Goal: Transaction & Acquisition: Purchase product/service

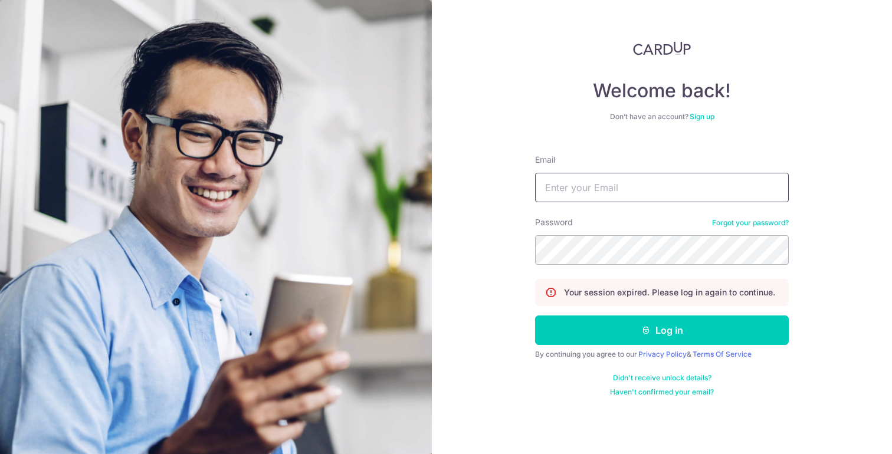
type input "jansen_yip@yahoo.com.sg"
click at [654, 182] on input "jansen_yip@yahoo.com.sg" at bounding box center [662, 188] width 254 height 30
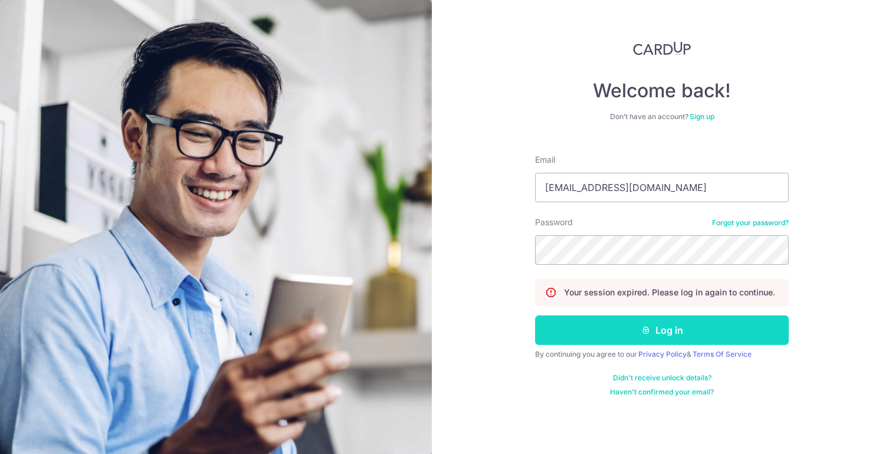
click at [667, 328] on button "Log in" at bounding box center [662, 331] width 254 height 30
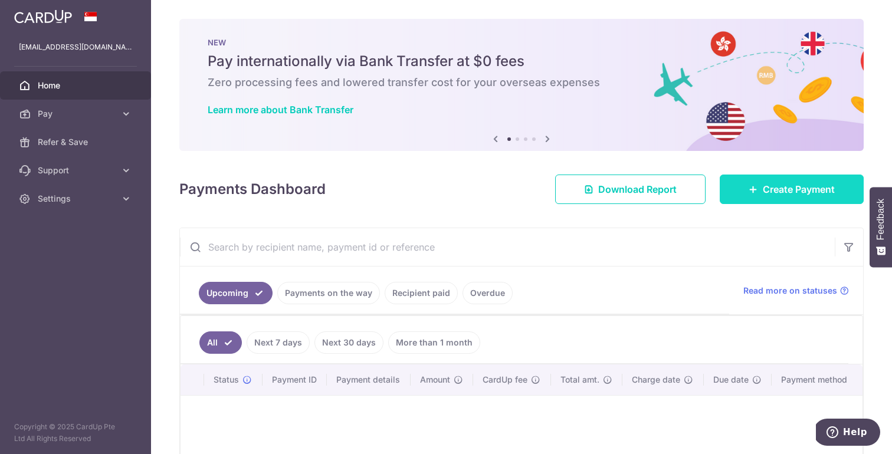
click at [775, 195] on span "Create Payment" at bounding box center [799, 189] width 72 height 14
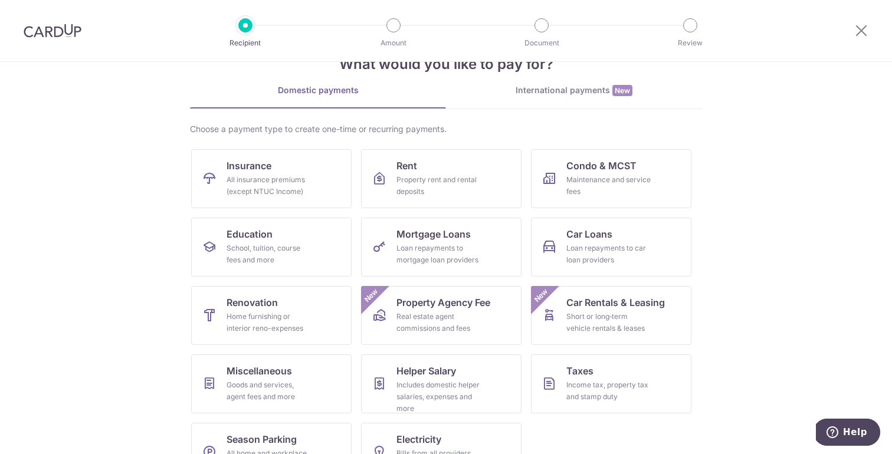
scroll to position [53, 0]
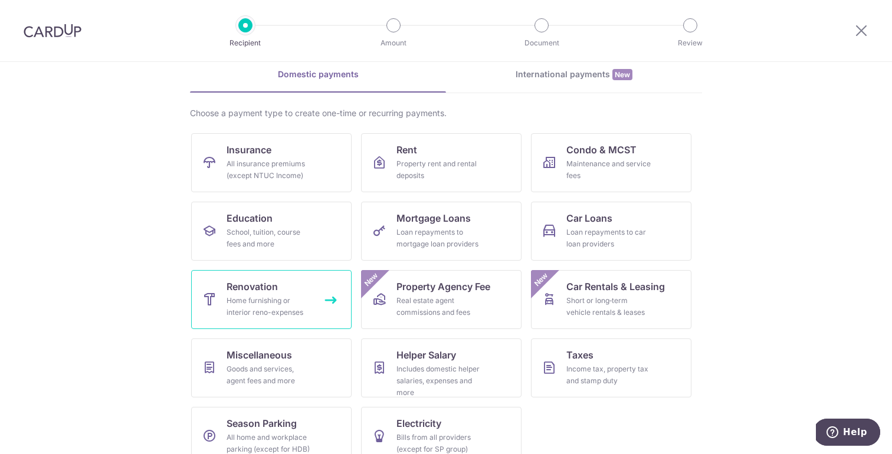
click at [296, 299] on div "Home furnishing or interior reno-expenses" at bounding box center [269, 307] width 85 height 24
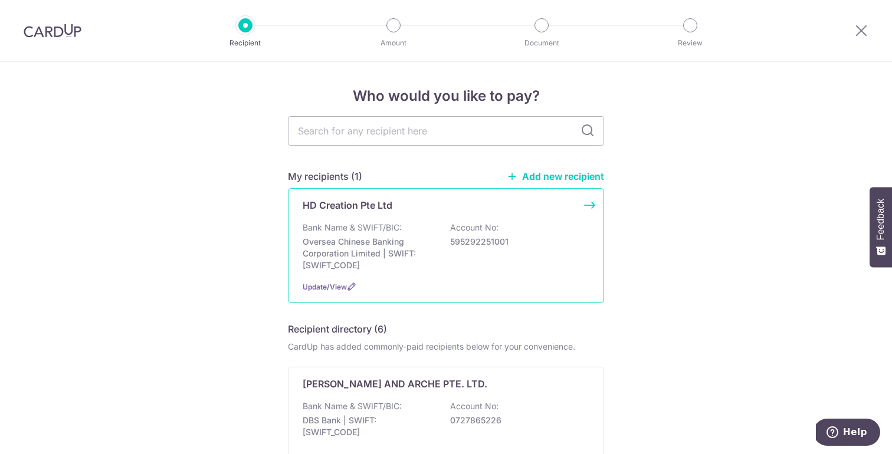
click at [426, 229] on div "Bank Name & SWIFT/BIC: Oversea Chinese Banking Corporation Limited | SWIFT: OCB…" at bounding box center [446, 247] width 287 height 50
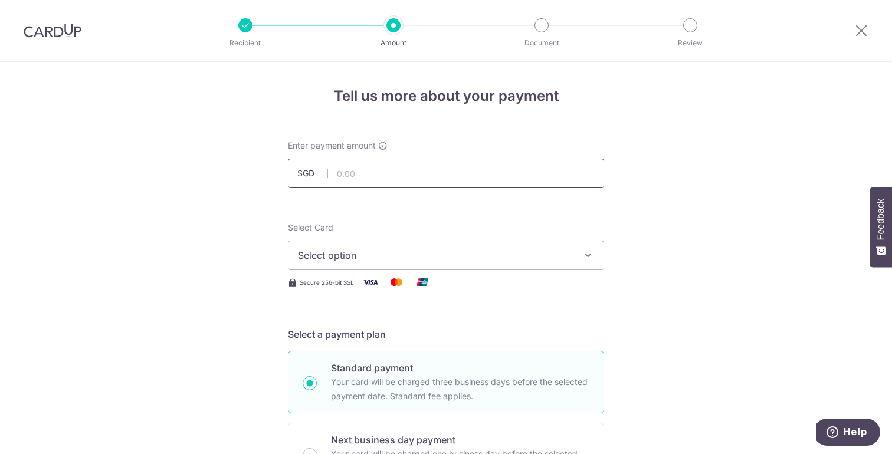
click at [507, 174] on input "text" at bounding box center [446, 174] width 316 height 30
type input "5,695.20"
click at [557, 253] on span "Select option" at bounding box center [435, 255] width 275 height 14
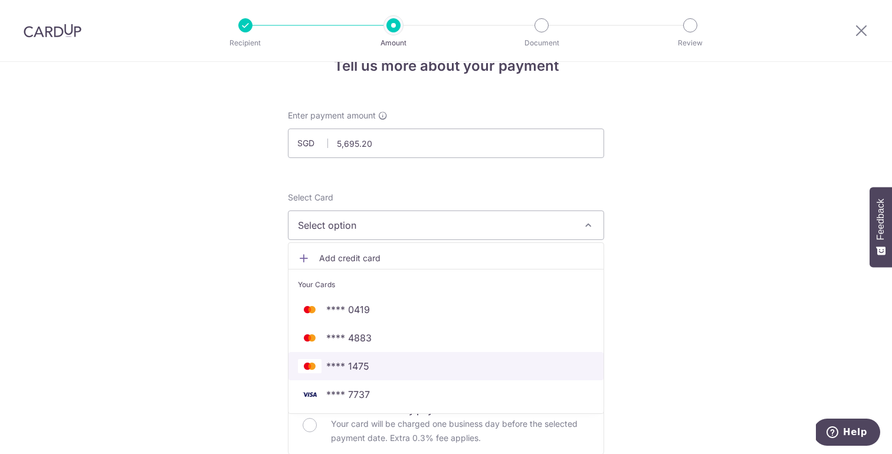
scroll to position [31, 0]
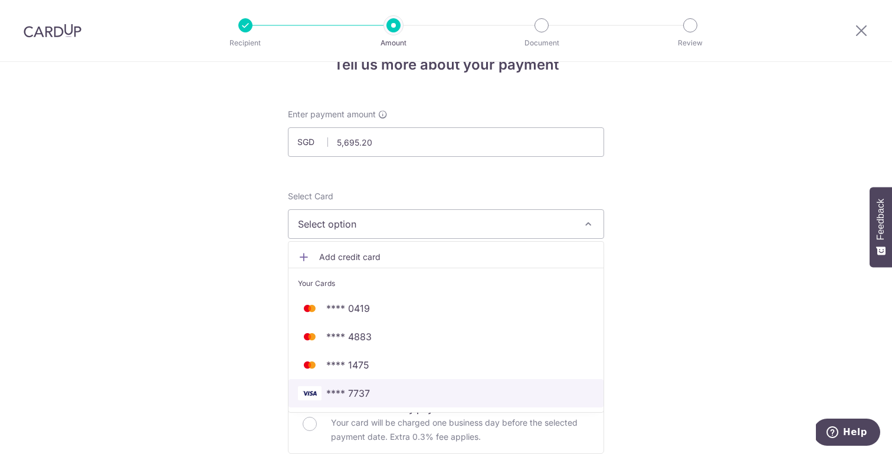
click at [365, 397] on span "**** 7737" at bounding box center [348, 394] width 44 height 14
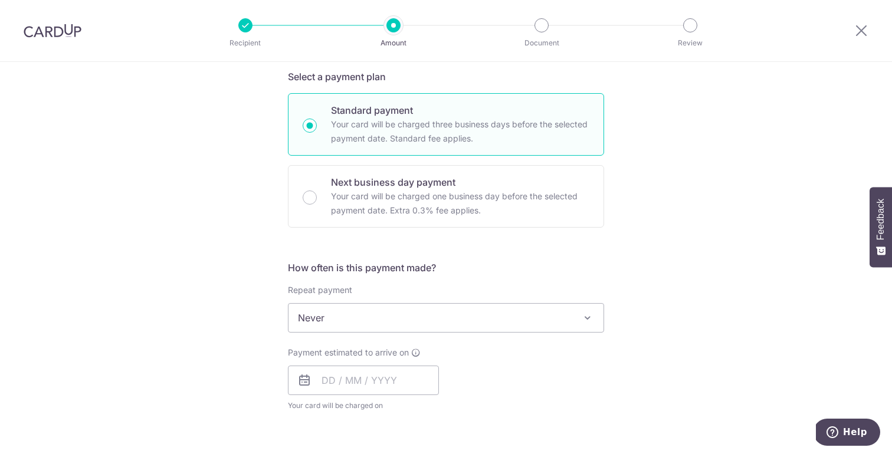
scroll to position [259, 0]
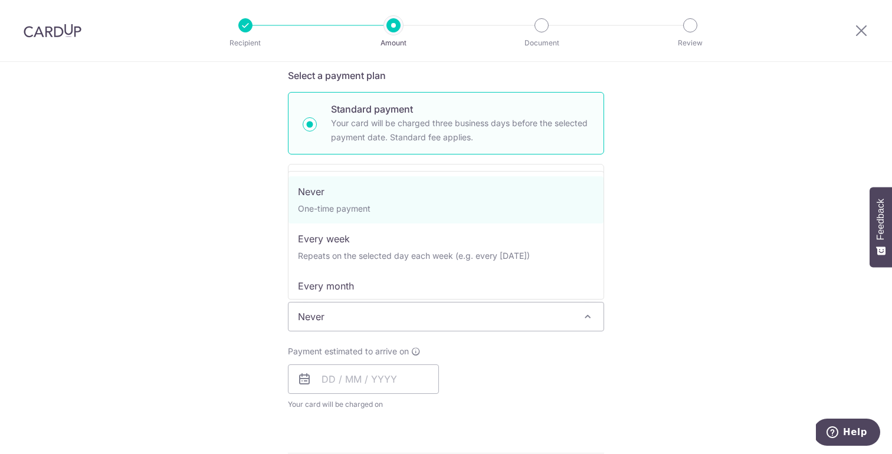
click at [348, 324] on span "Never" at bounding box center [446, 317] width 315 height 28
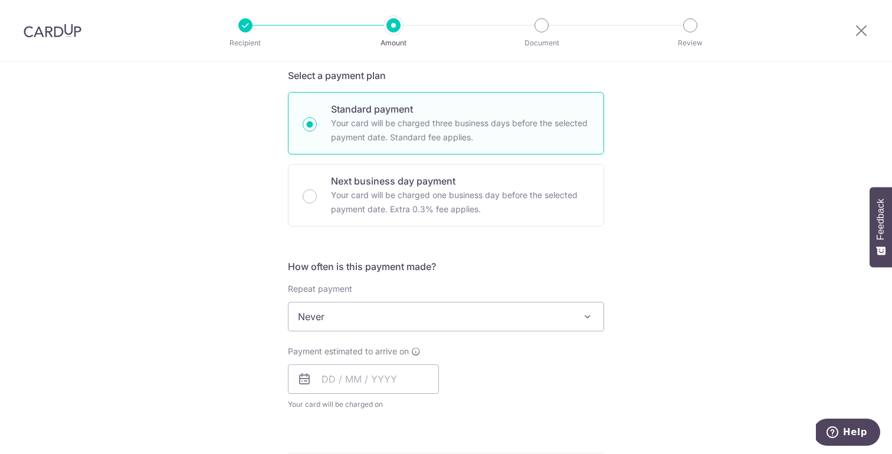
click at [459, 365] on div "Payment estimated to arrive on Your card will be charged on for the first payme…" at bounding box center [446, 378] width 330 height 65
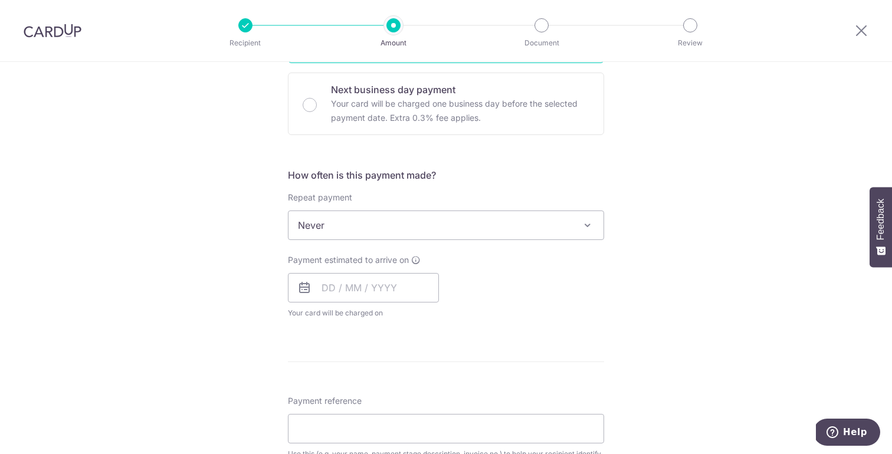
scroll to position [356, 0]
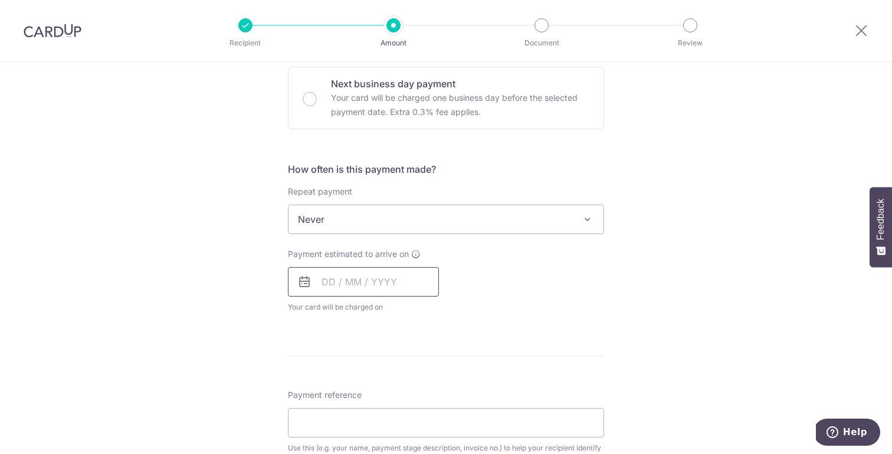
click at [401, 287] on input "text" at bounding box center [363, 282] width 151 height 30
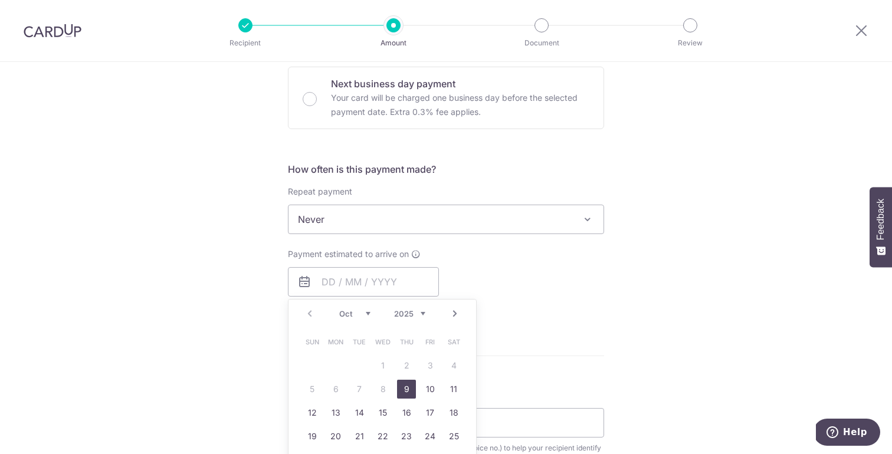
click at [408, 388] on link "9" at bounding box center [406, 389] width 19 height 19
type input "09/10/2025"
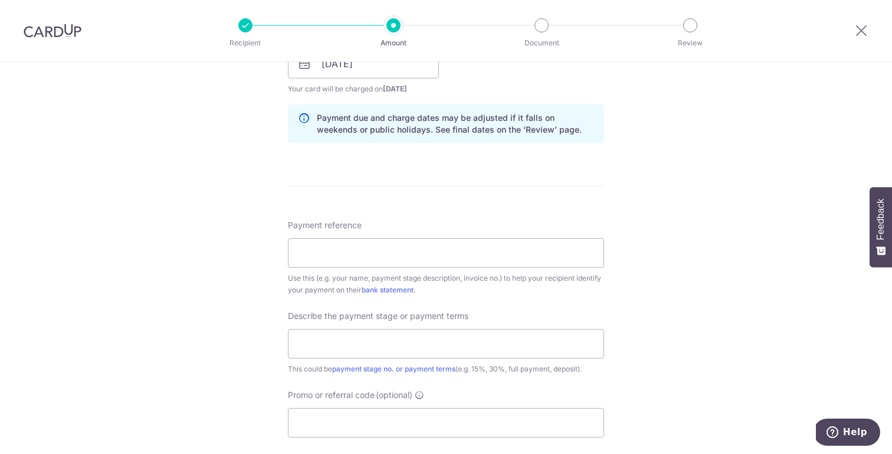
scroll to position [576, 0]
click at [480, 258] on input "Payment reference" at bounding box center [446, 252] width 316 height 30
type input "Jansen 13-620"
click at [375, 338] on input "text" at bounding box center [446, 343] width 316 height 30
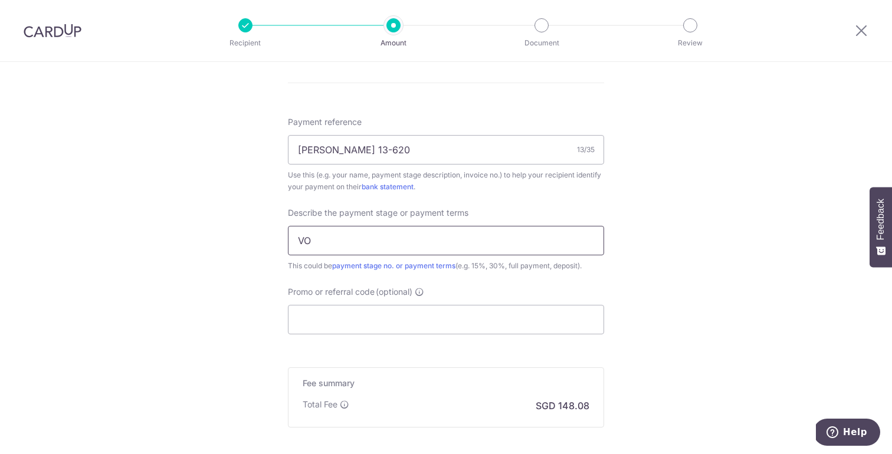
scroll to position [682, 0]
type input "VO"
click at [368, 315] on input "Promo or referral code (optional)" at bounding box center [446, 317] width 316 height 30
paste input "MILELION"
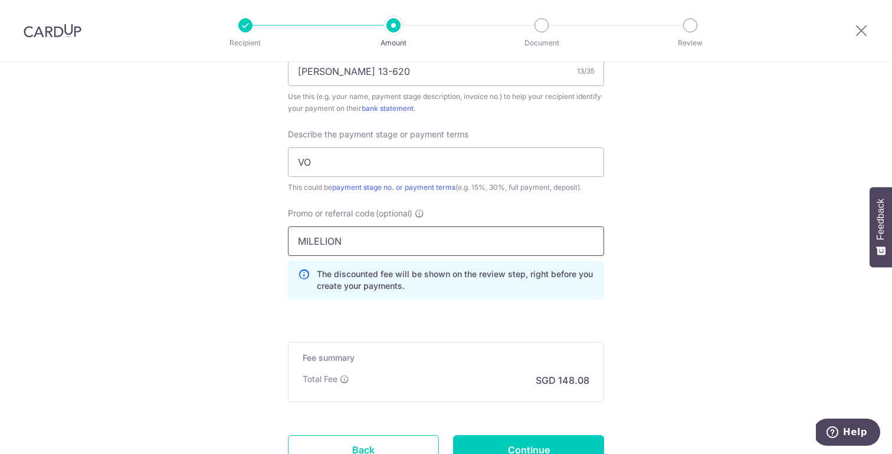
type input "MILELION"
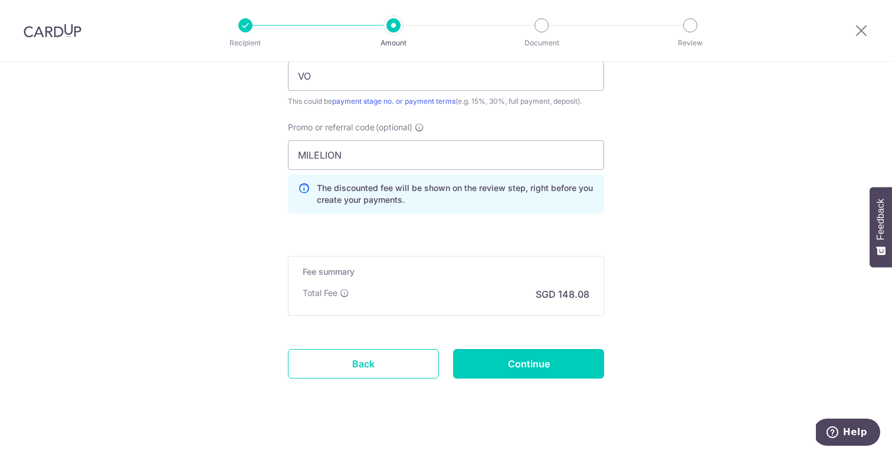
scroll to position [845, 0]
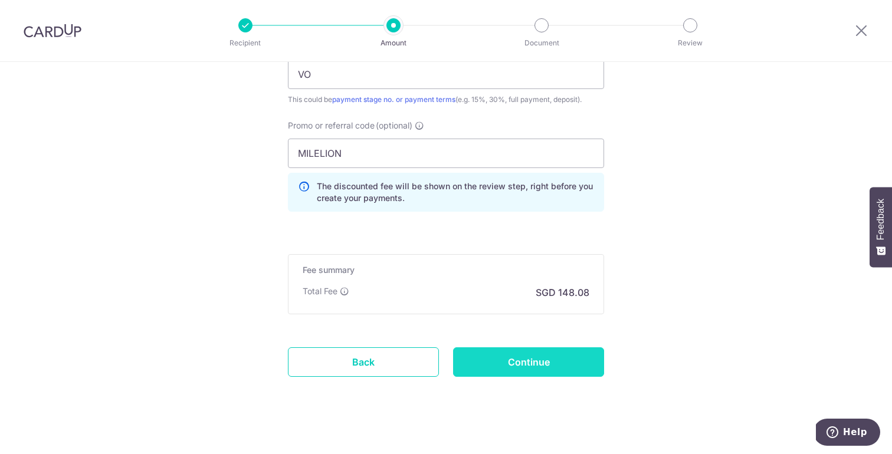
click at [467, 366] on input "Continue" at bounding box center [528, 363] width 151 height 30
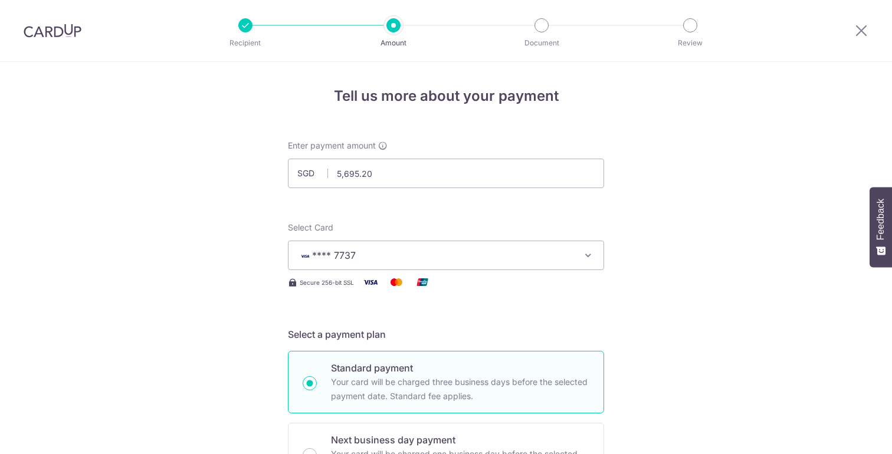
scroll to position [872, 0]
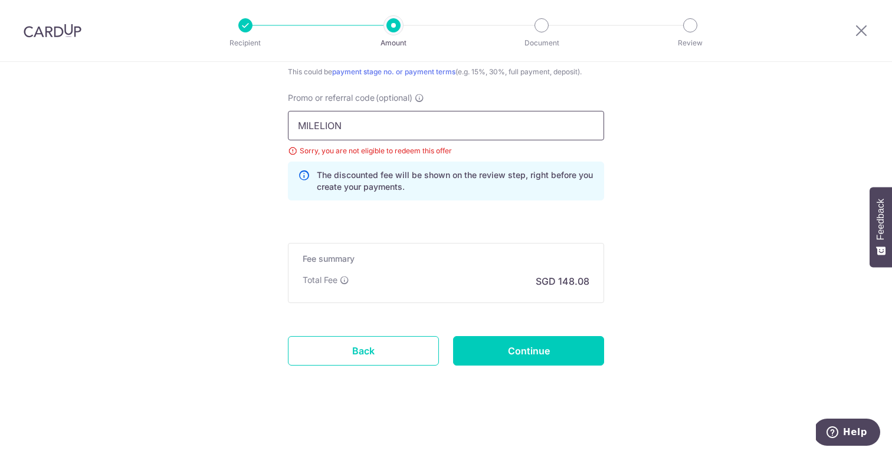
drag, startPoint x: 360, startPoint y: 121, endPoint x: 273, endPoint y: 123, distance: 86.8
paste input "OFF225"
type input "OFF225"
click at [474, 354] on input "Continue" at bounding box center [528, 351] width 151 height 30
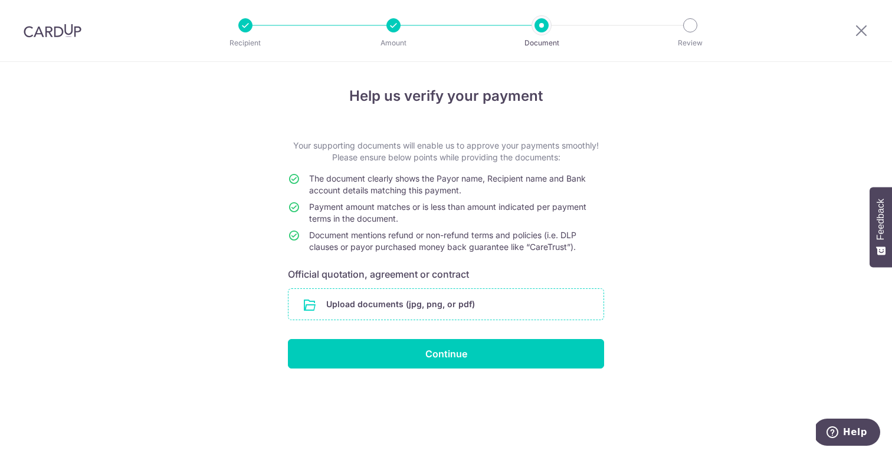
click at [430, 300] on input "file" at bounding box center [446, 304] width 315 height 31
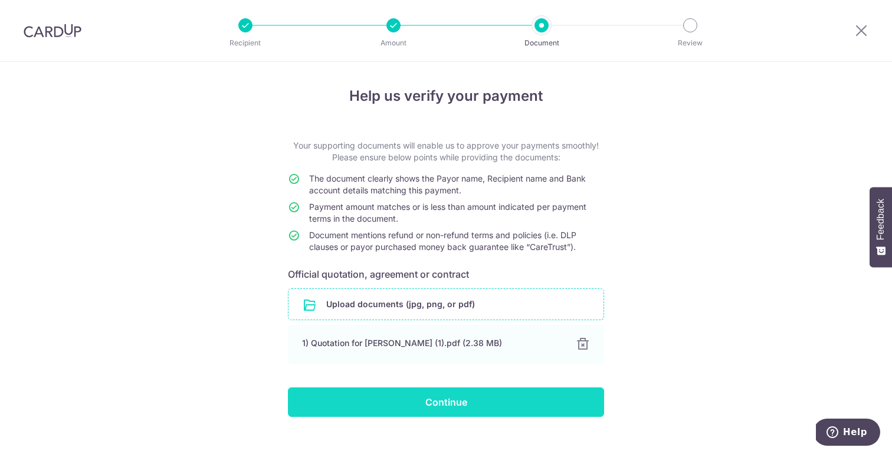
click at [448, 404] on input "Continue" at bounding box center [446, 403] width 316 height 30
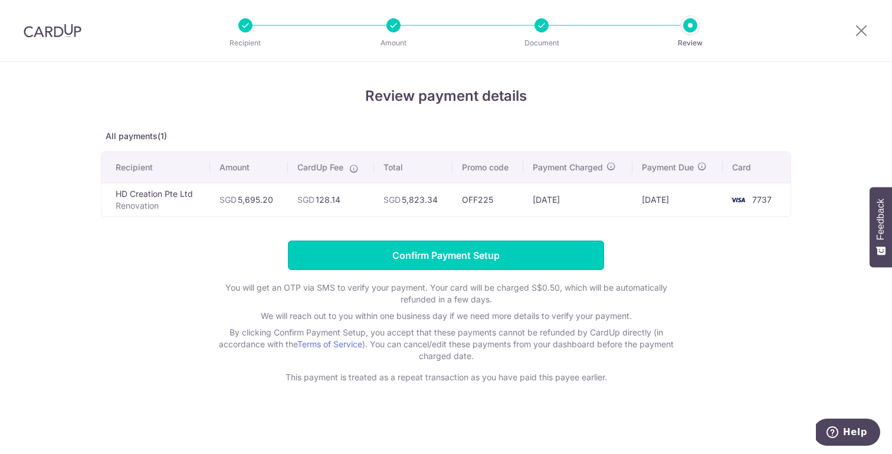
click at [358, 253] on input "Confirm Payment Setup" at bounding box center [446, 256] width 316 height 30
